Goal: Find specific page/section: Find specific page/section

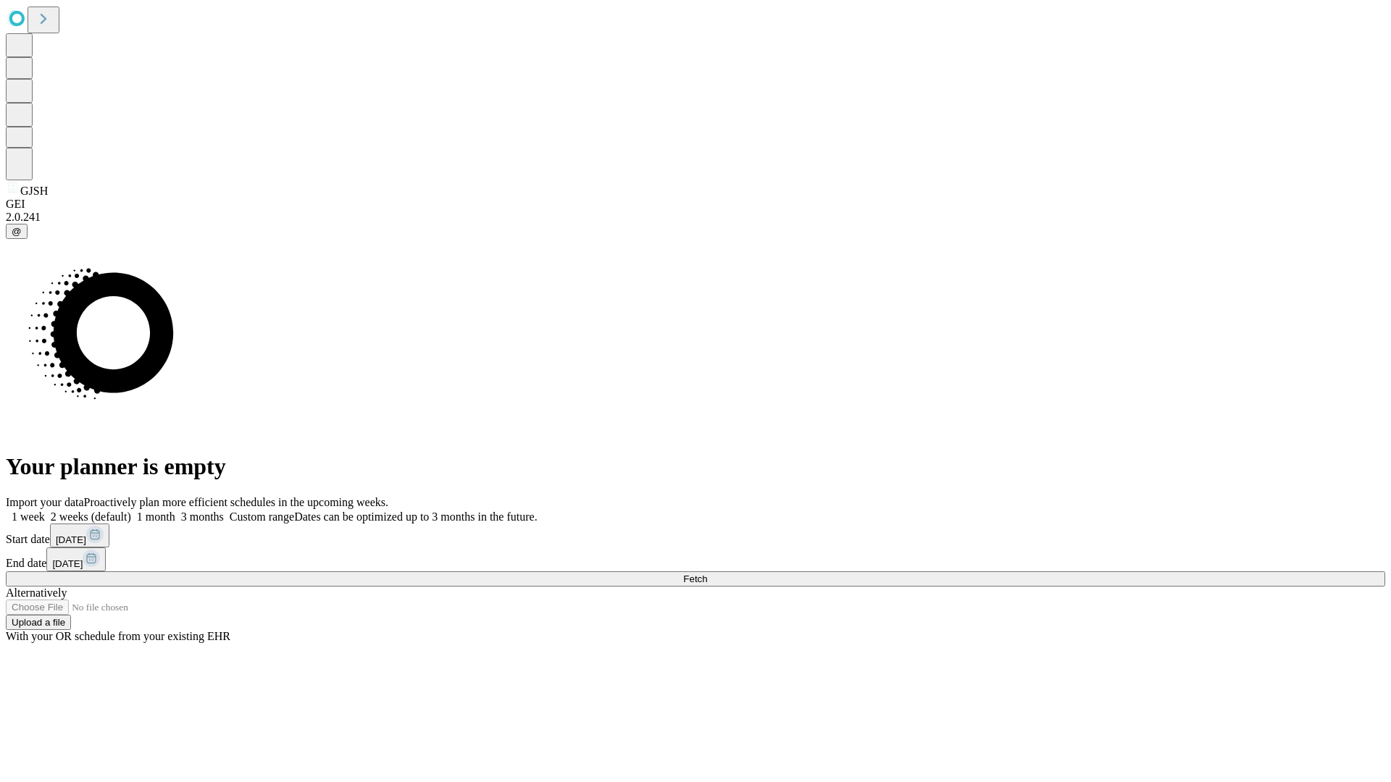
click at [707, 574] on span "Fetch" at bounding box center [695, 579] width 24 height 11
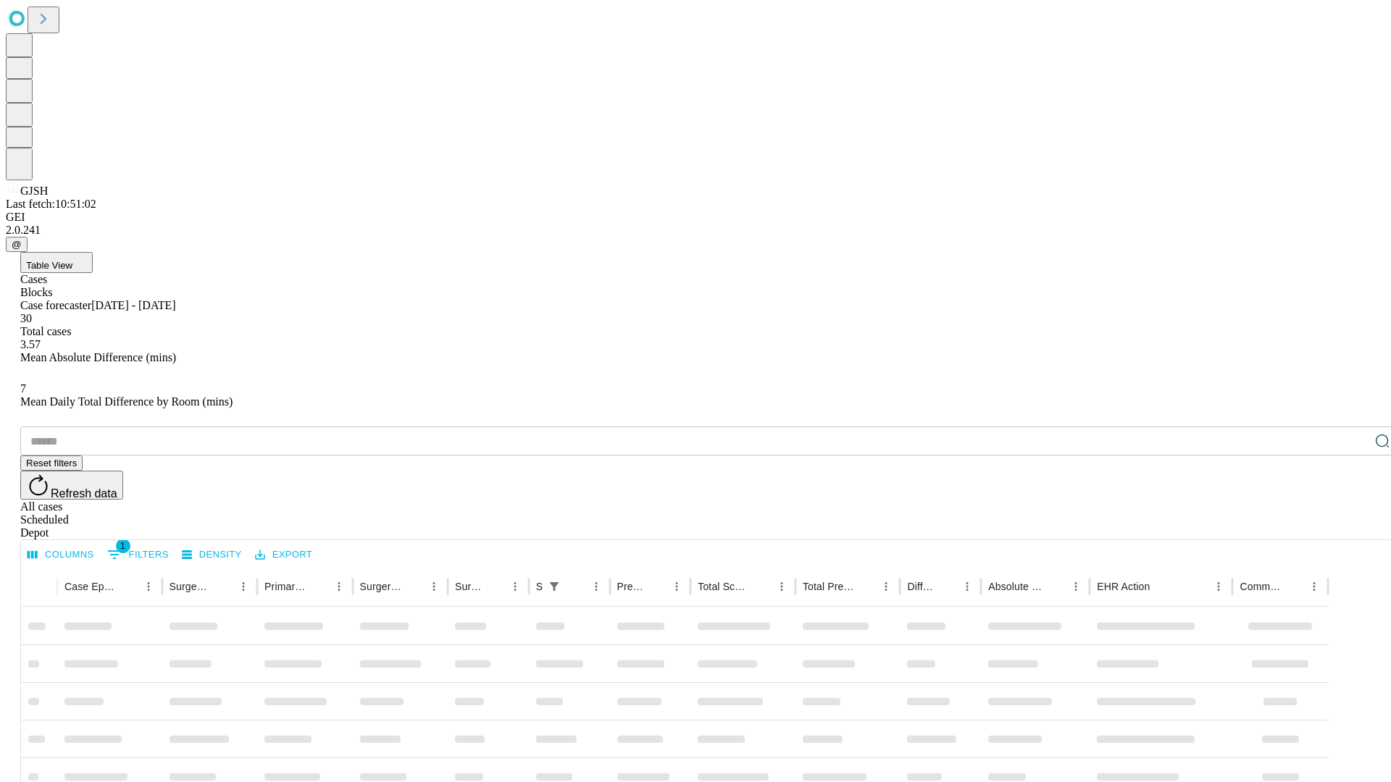
click at [1353, 527] on div "Depot" at bounding box center [709, 533] width 1379 height 13
